Goal: Information Seeking & Learning: Learn about a topic

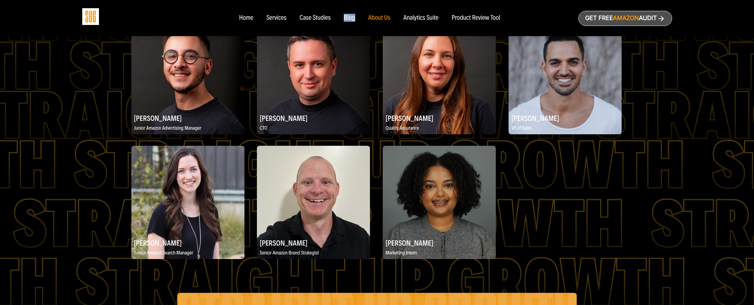
scroll to position [1200, 0]
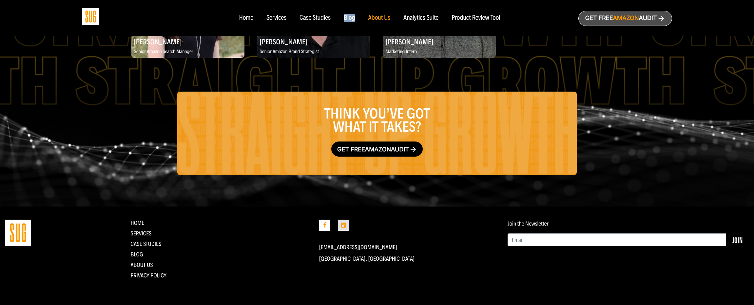
click at [344, 226] on icon at bounding box center [343, 224] width 11 height 11
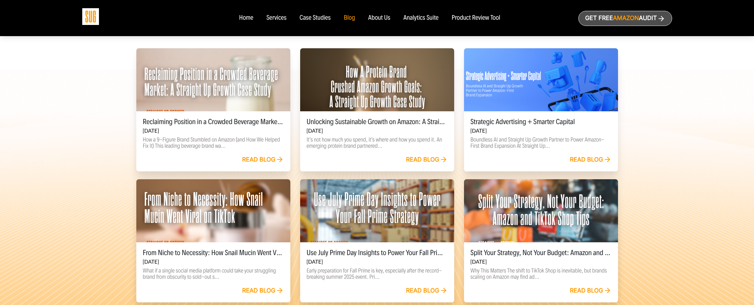
scroll to position [197, 0]
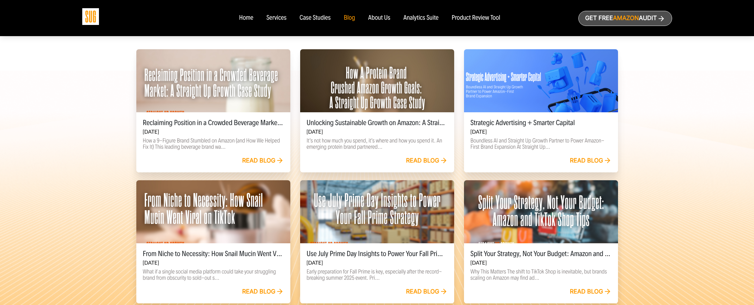
click at [416, 160] on link "Read blog" at bounding box center [427, 160] width 42 height 7
click at [257, 157] on link "Read blog" at bounding box center [263, 160] width 42 height 7
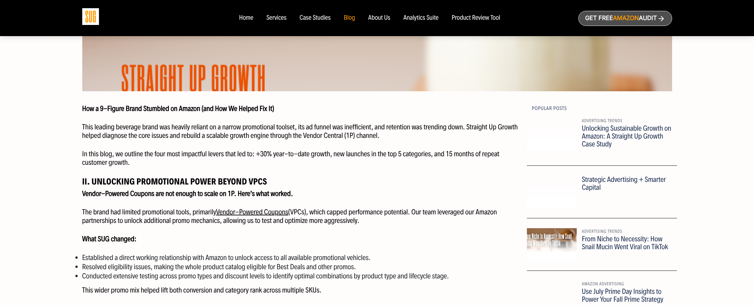
scroll to position [316, 0]
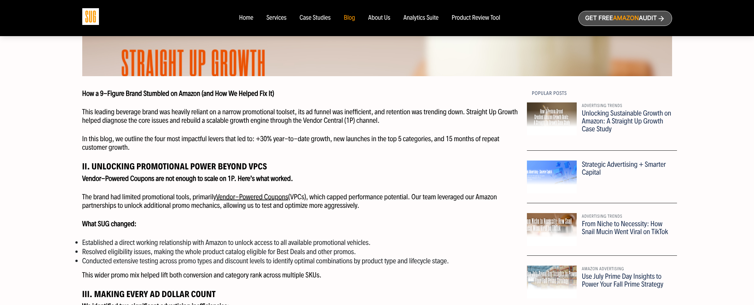
click at [381, 18] on div "About Us" at bounding box center [379, 17] width 22 height 7
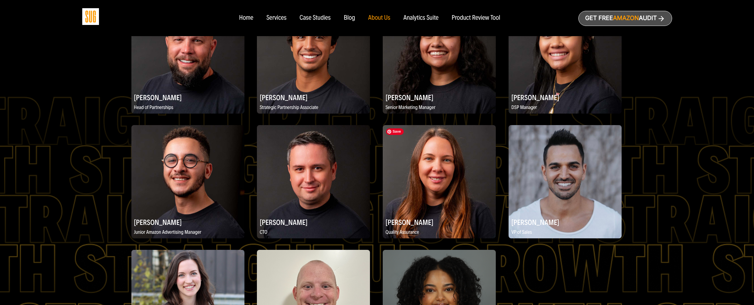
scroll to position [1200, 0]
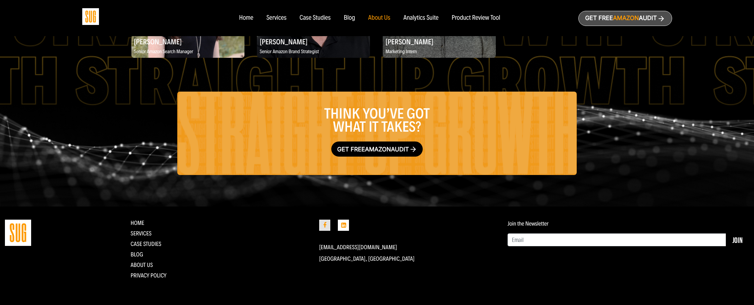
click at [327, 228] on icon at bounding box center [324, 224] width 11 height 11
click at [414, 17] on div "Analytics Suite" at bounding box center [421, 17] width 35 height 7
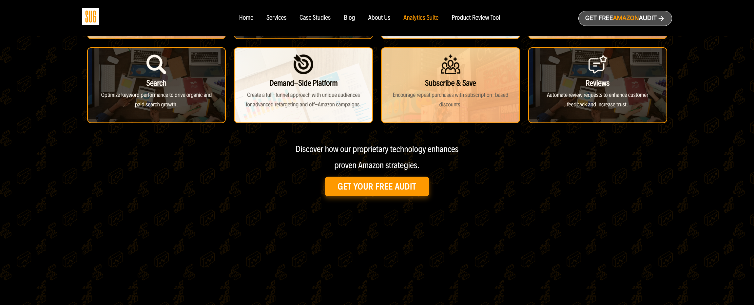
scroll to position [362, 0]
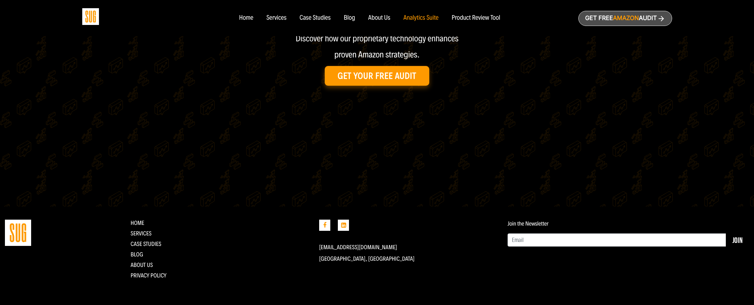
click at [144, 250] on ul "Home Services CASE STUDIES Blog About Us Privacy Policy" at bounding box center [220, 248] width 179 height 59
click at [140, 254] on link "Blog" at bounding box center [137, 253] width 12 height 7
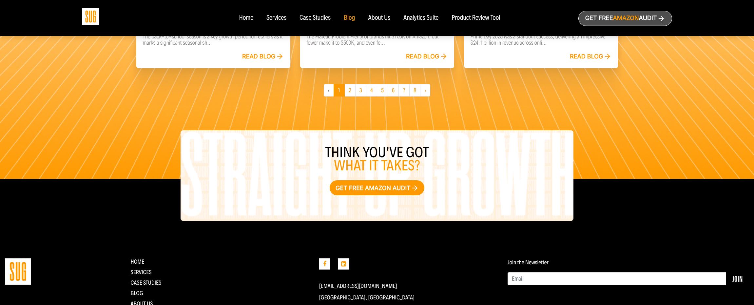
scroll to position [601, 0]
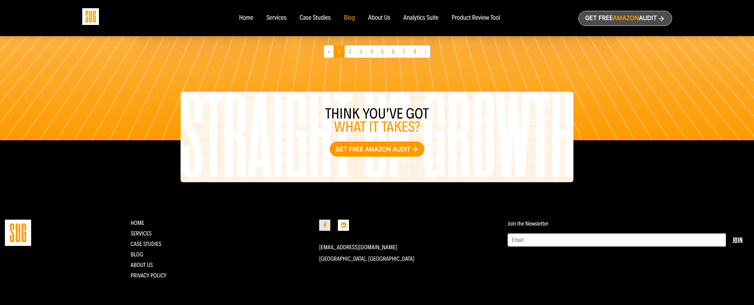
click at [327, 224] on icon at bounding box center [324, 224] width 11 height 11
